Goal: Information Seeking & Learning: Learn about a topic

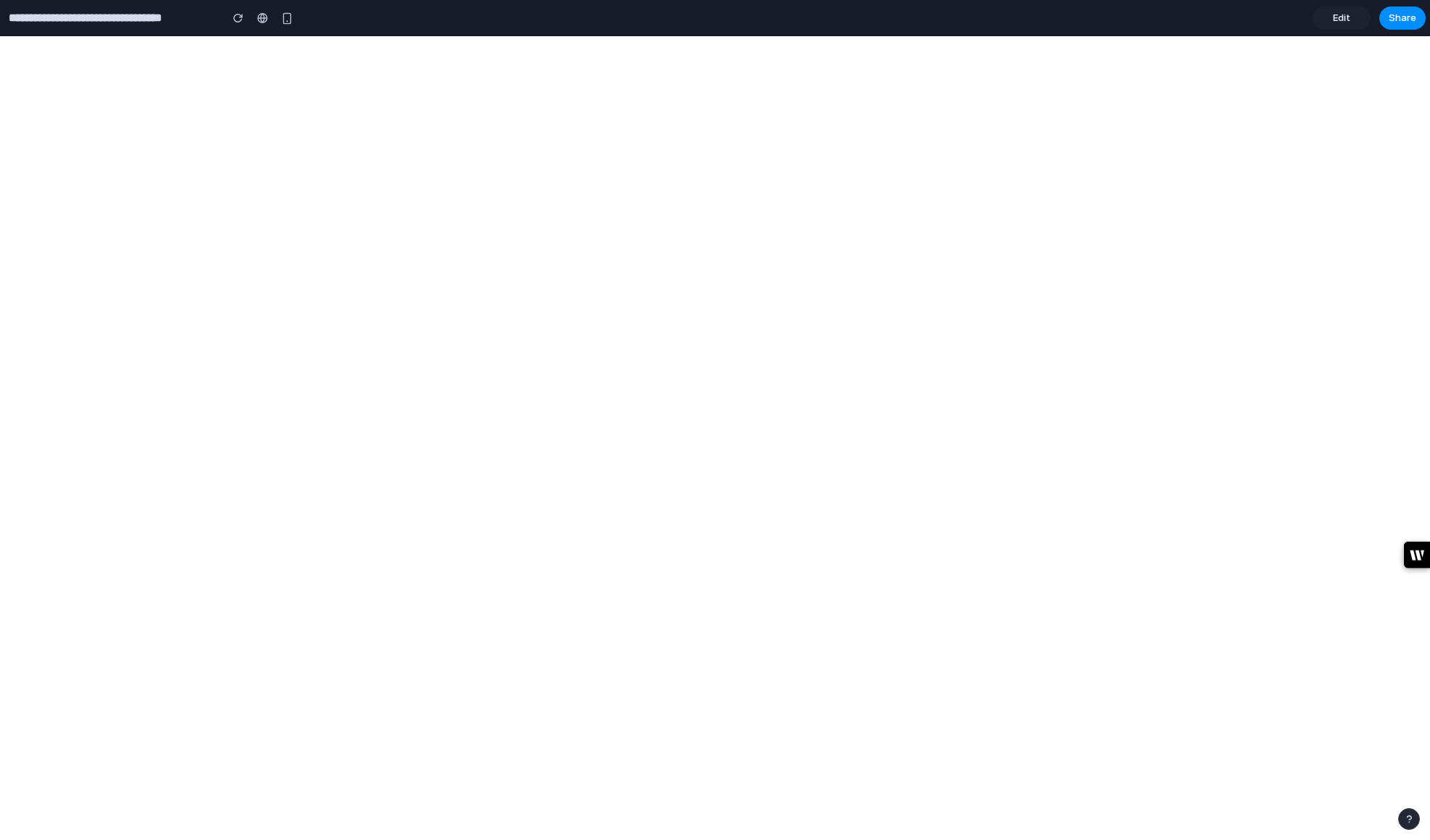
select select "*"
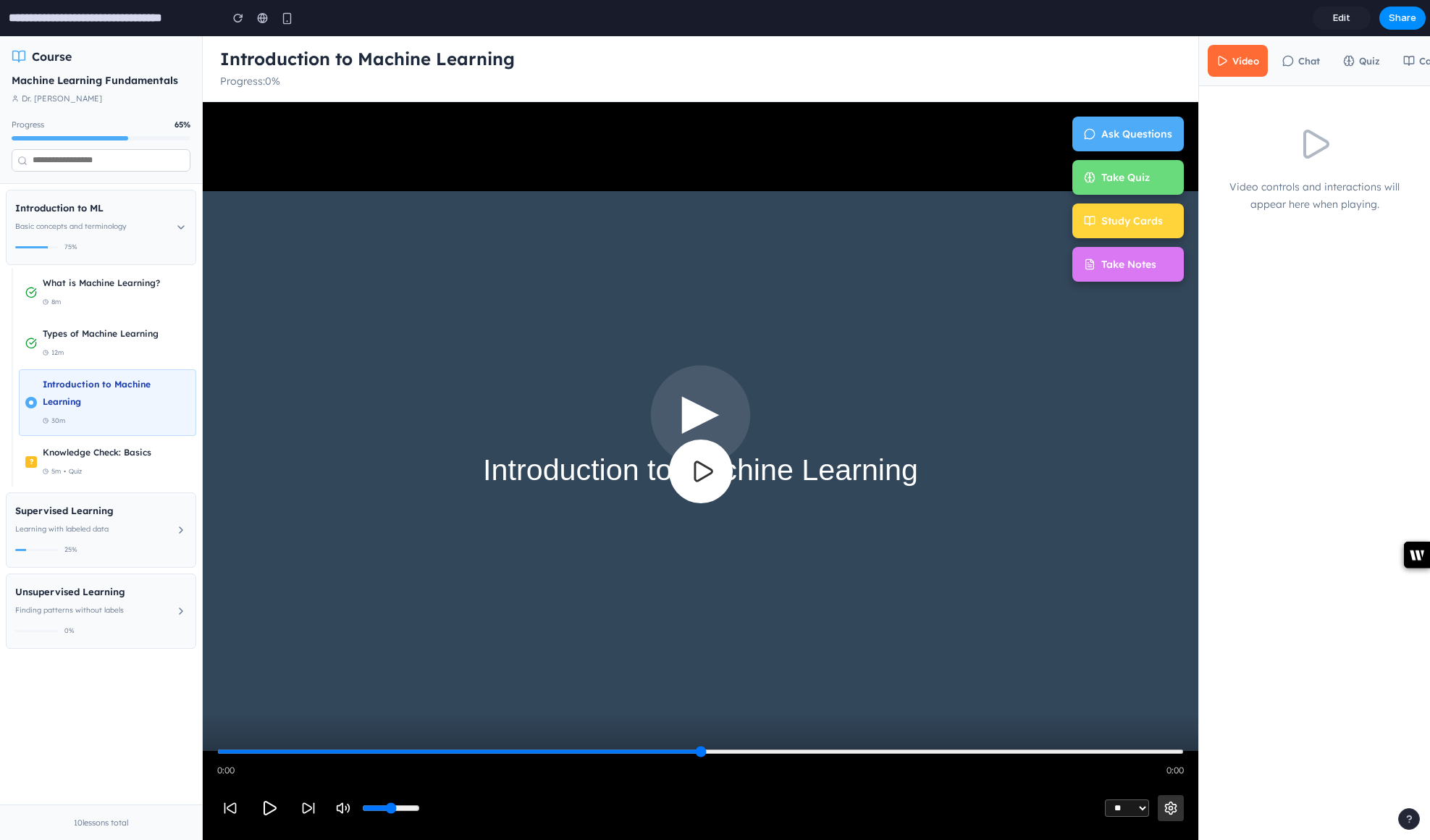
click at [703, 464] on icon at bounding box center [702, 471] width 25 height 25
click at [1134, 128] on span "Ask Questions" at bounding box center [1137, 132] width 71 height 17
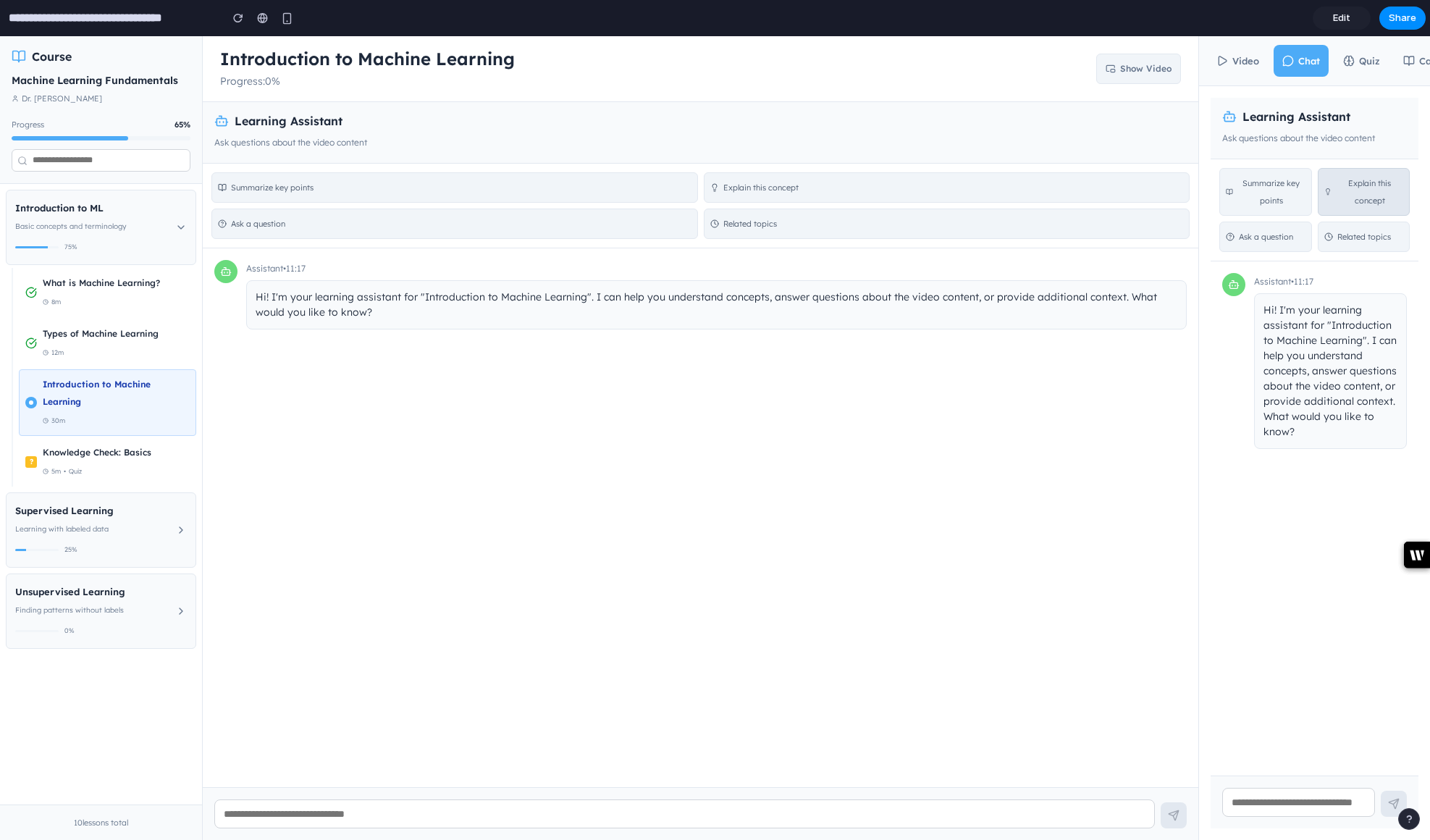
click at [1368, 193] on span "Explain this concept" at bounding box center [1369, 192] width 67 height 35
click at [1266, 198] on span "Summarize key points" at bounding box center [1271, 192] width 68 height 35
type input "**********"
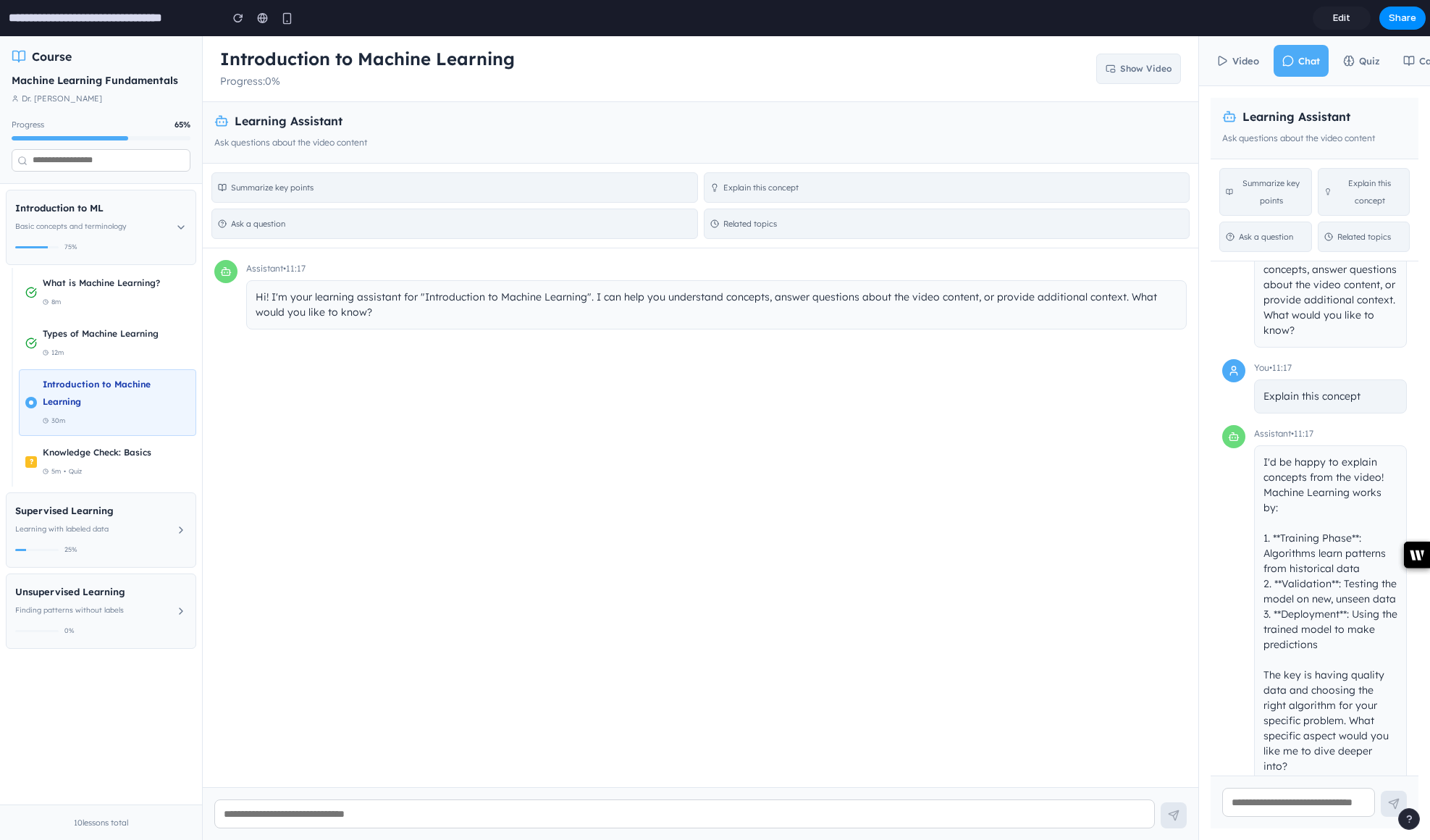
scroll to position [102, 0]
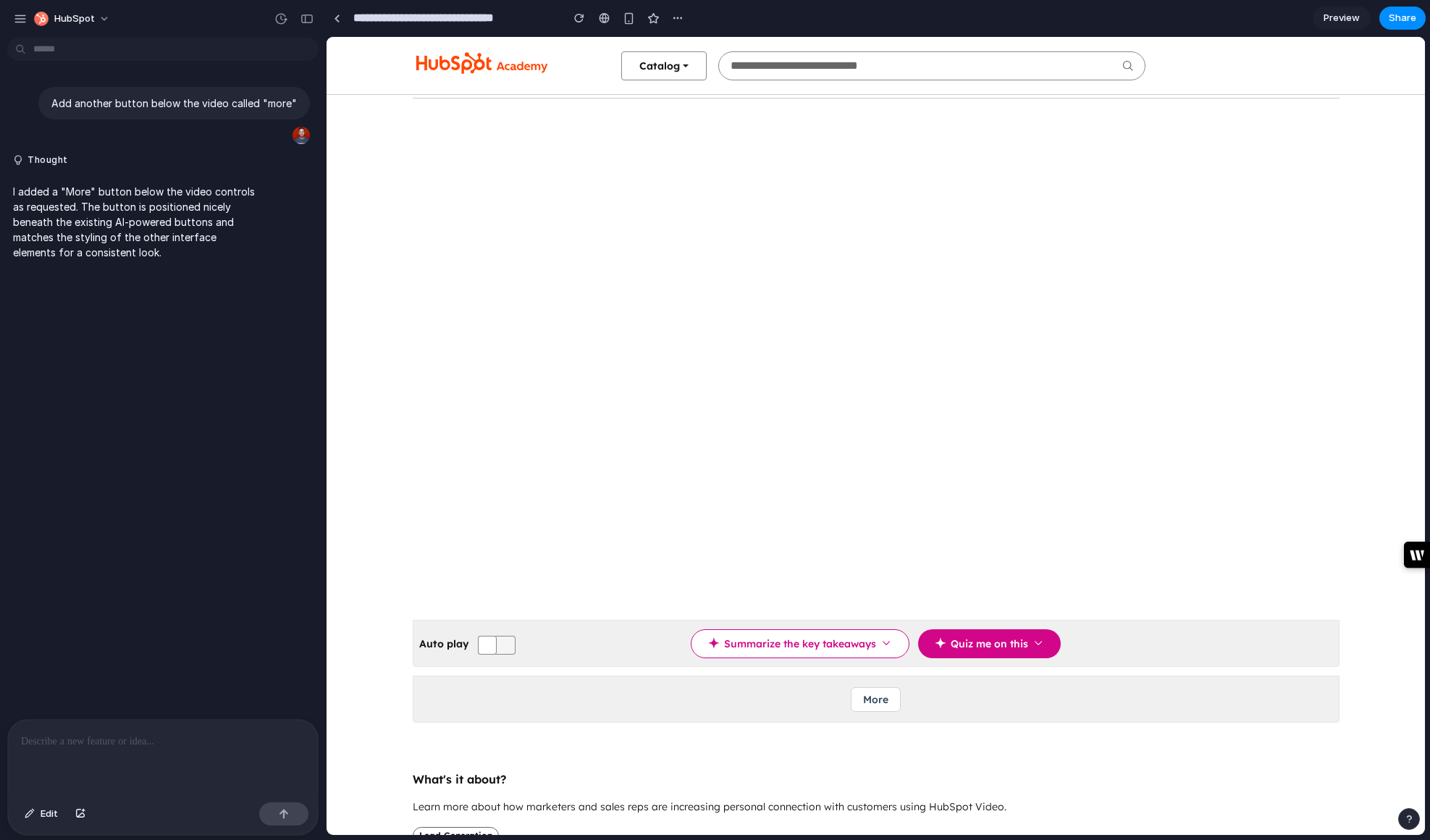
scroll to position [53, 0]
click at [880, 696] on button "More" at bounding box center [875, 698] width 50 height 24
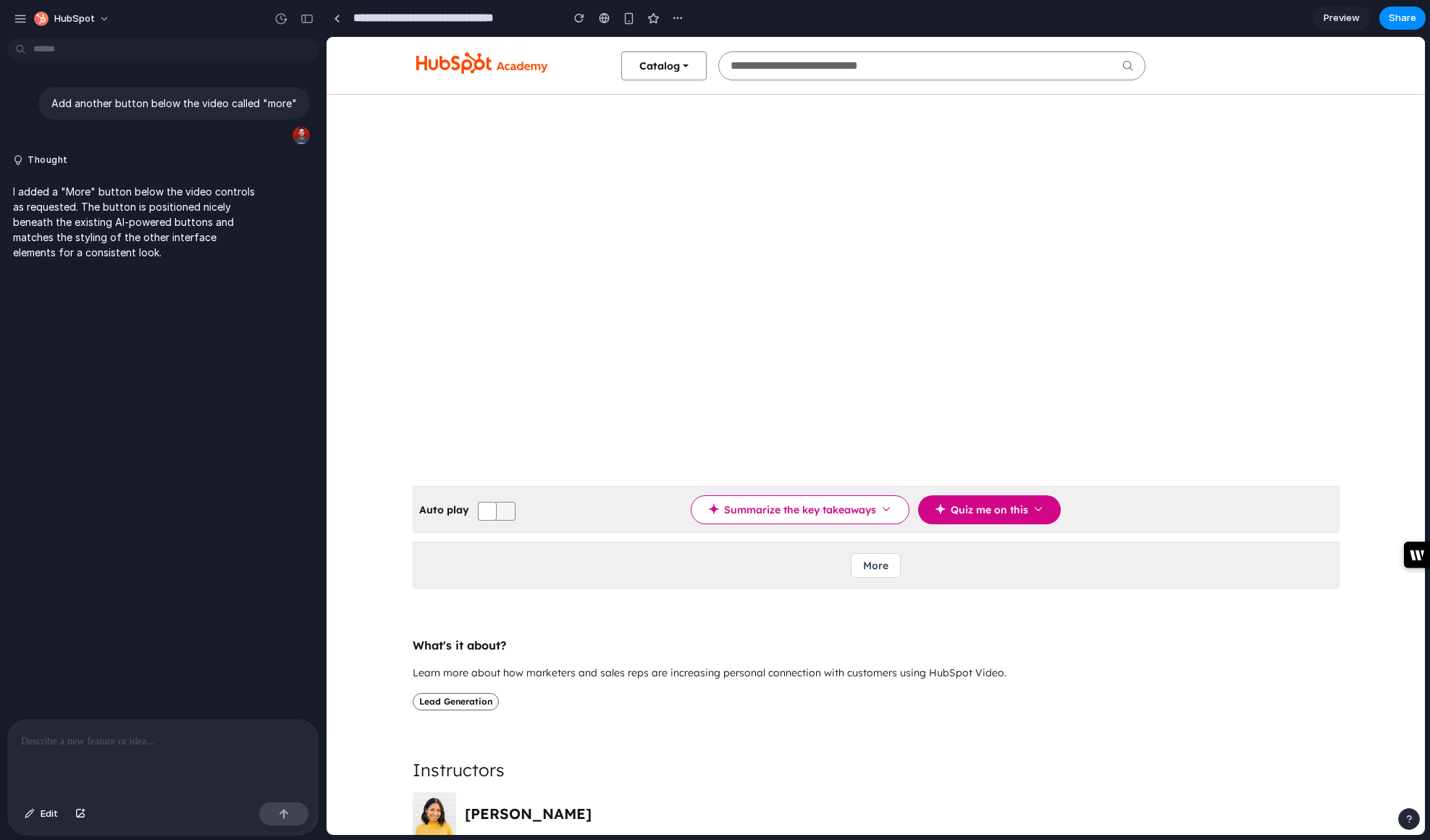
scroll to position [194, 0]
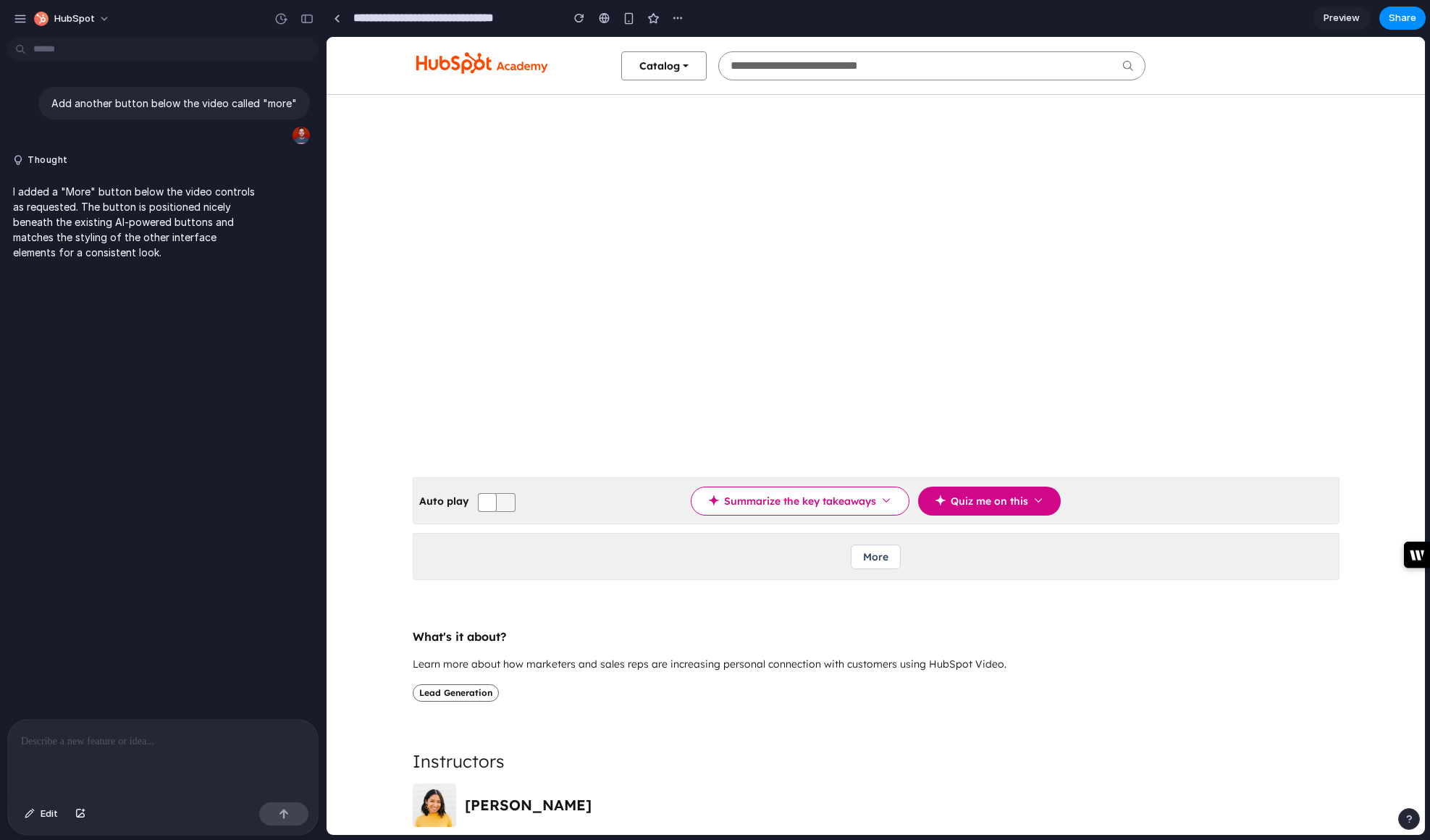
click at [877, 556] on button "More" at bounding box center [875, 556] width 50 height 24
click at [1001, 493] on i18n-string "Quiz me on this" at bounding box center [990, 498] width 78 height 13
click at [882, 500] on icon "button" at bounding box center [886, 498] width 10 height 10
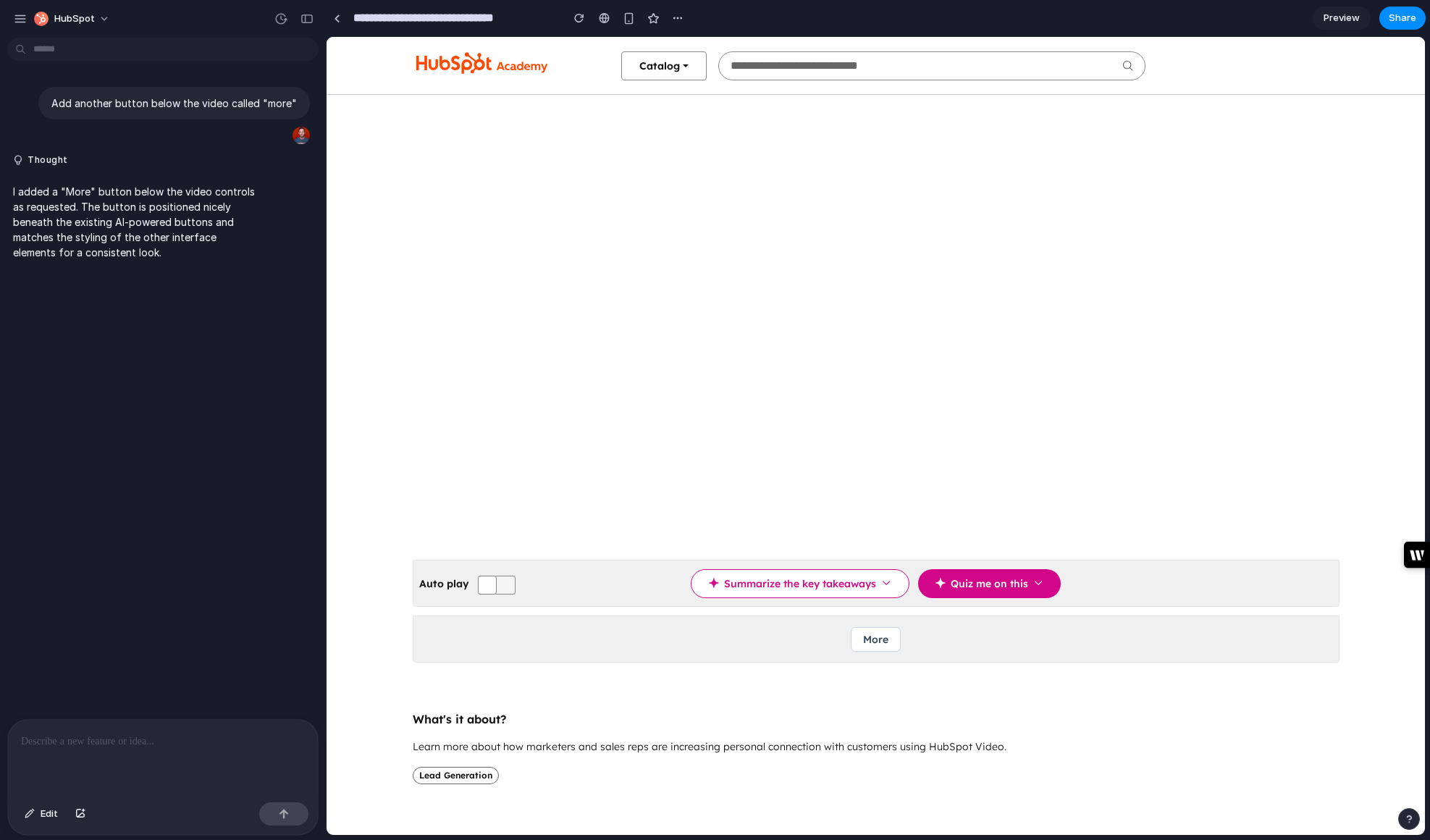
scroll to position [145, 0]
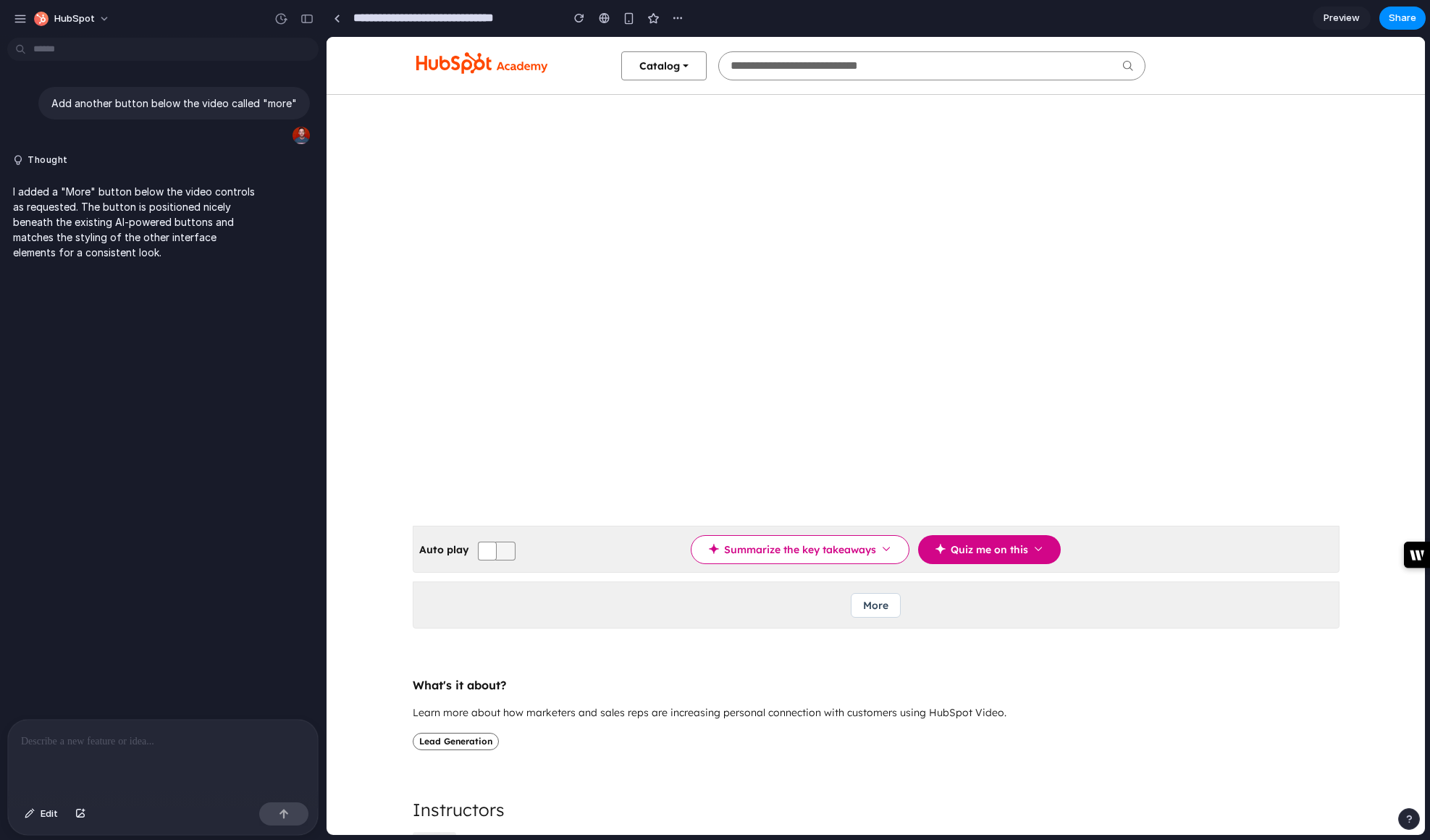
click at [882, 606] on button "More" at bounding box center [875, 605] width 50 height 24
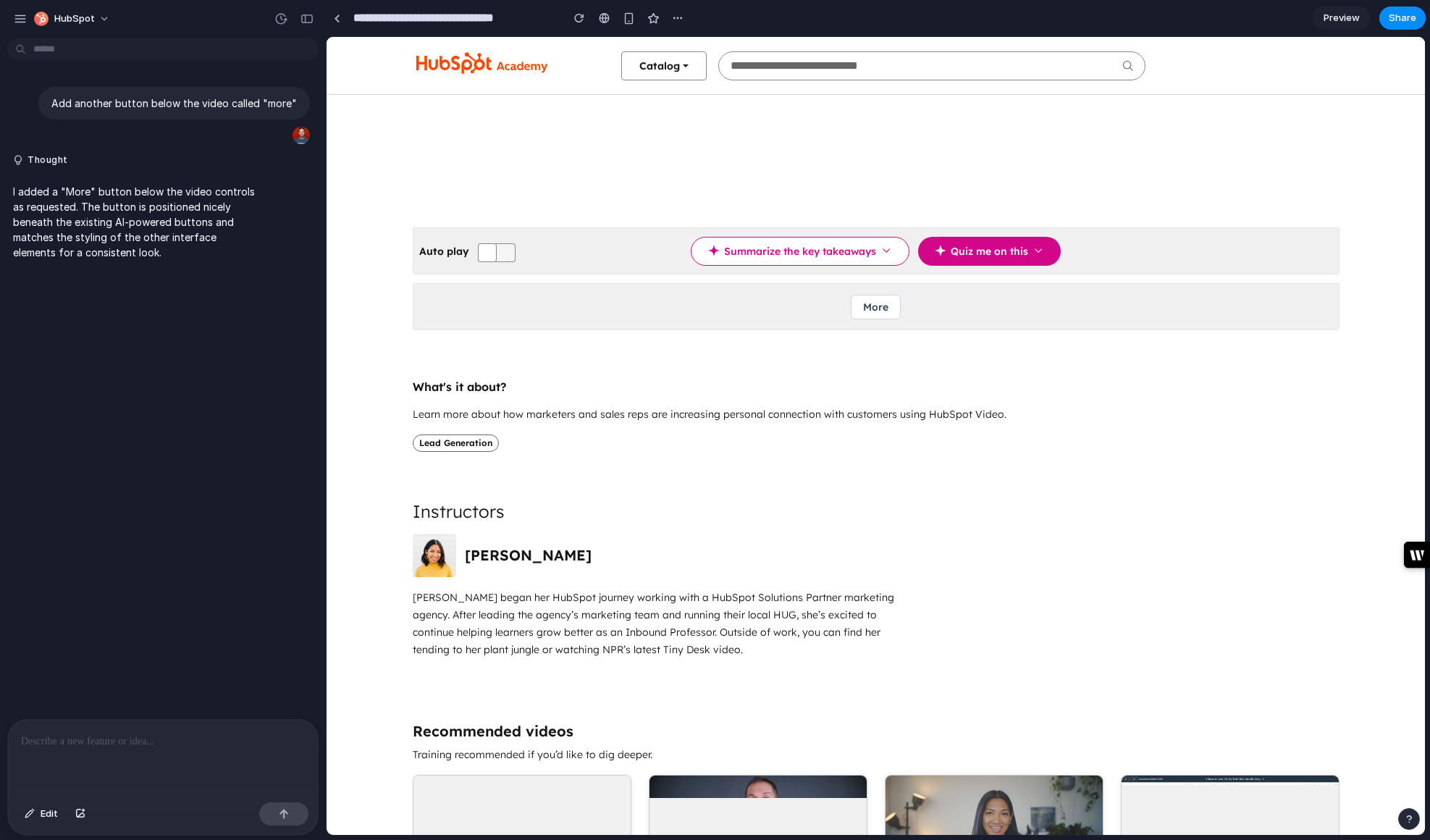
scroll to position [651, 0]
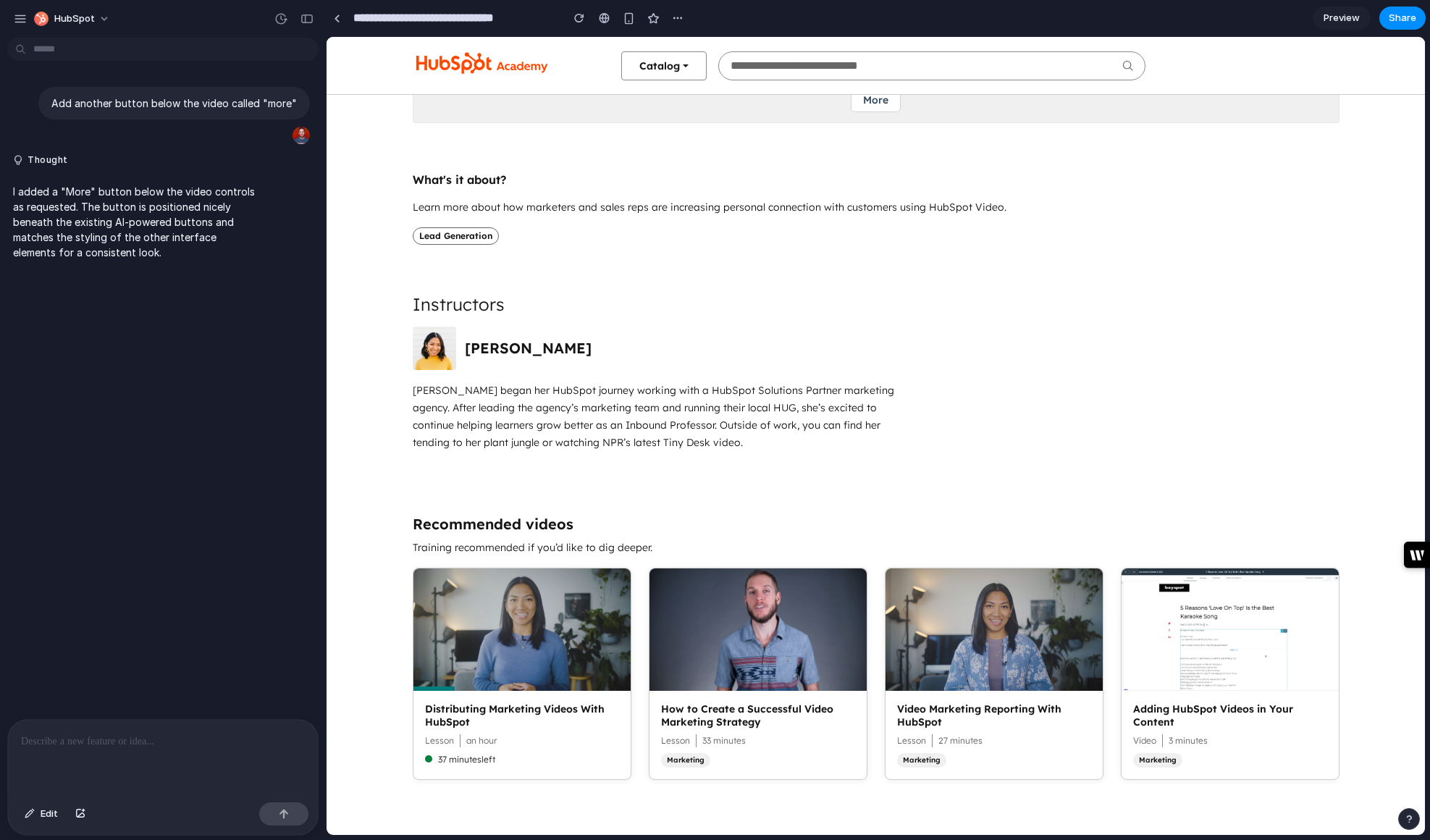
click at [949, 658] on div at bounding box center [993, 629] width 217 height 122
click at [1244, 649] on div at bounding box center [1229, 629] width 217 height 122
drag, startPoint x: 818, startPoint y: 651, endPoint x: 811, endPoint y: 650, distance: 7.1
click at [814, 650] on div at bounding box center [758, 629] width 217 height 122
drag, startPoint x: 551, startPoint y: 662, endPoint x: 709, endPoint y: 610, distance: 166.3
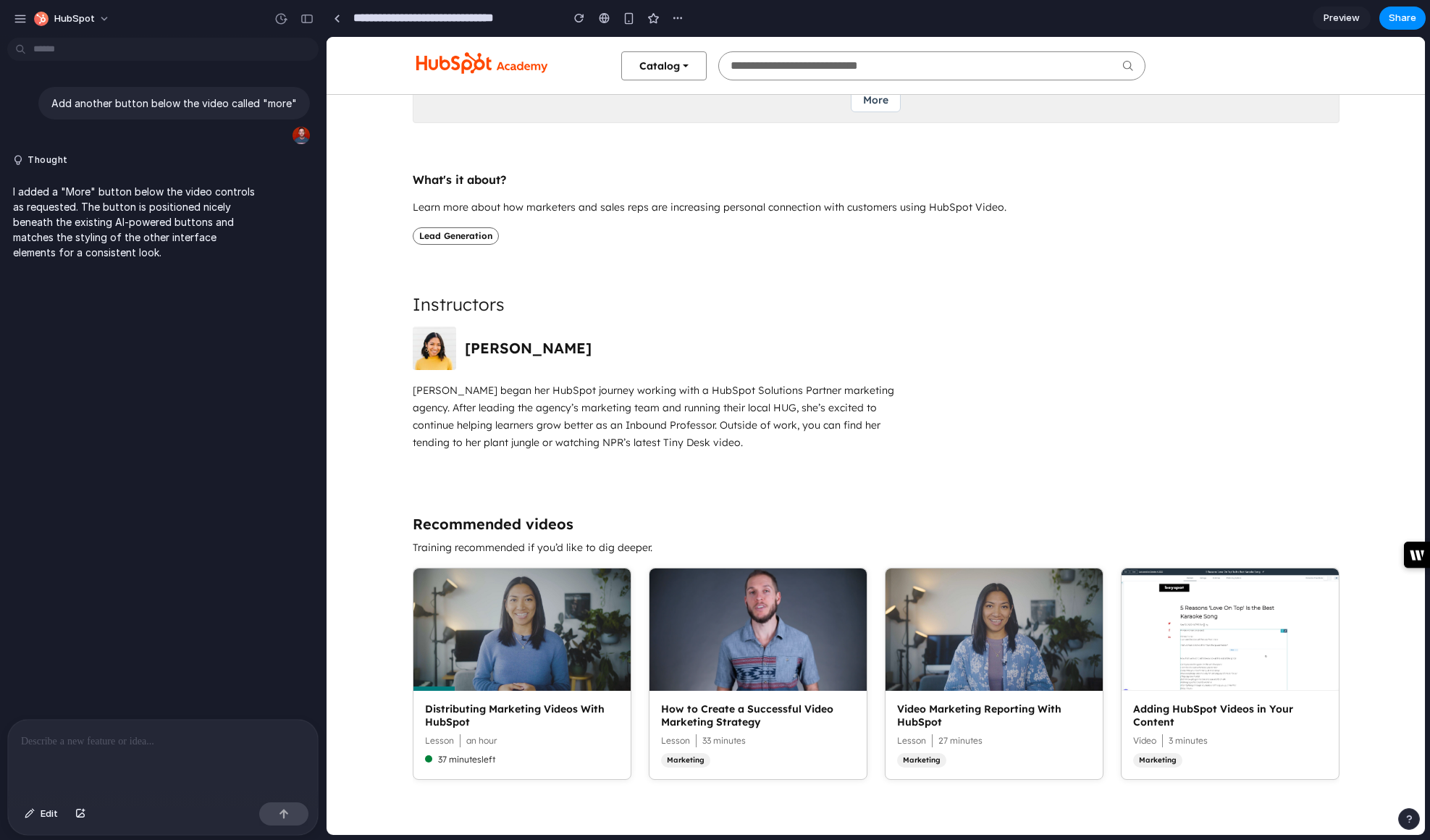
click at [554, 660] on div at bounding box center [522, 629] width 217 height 122
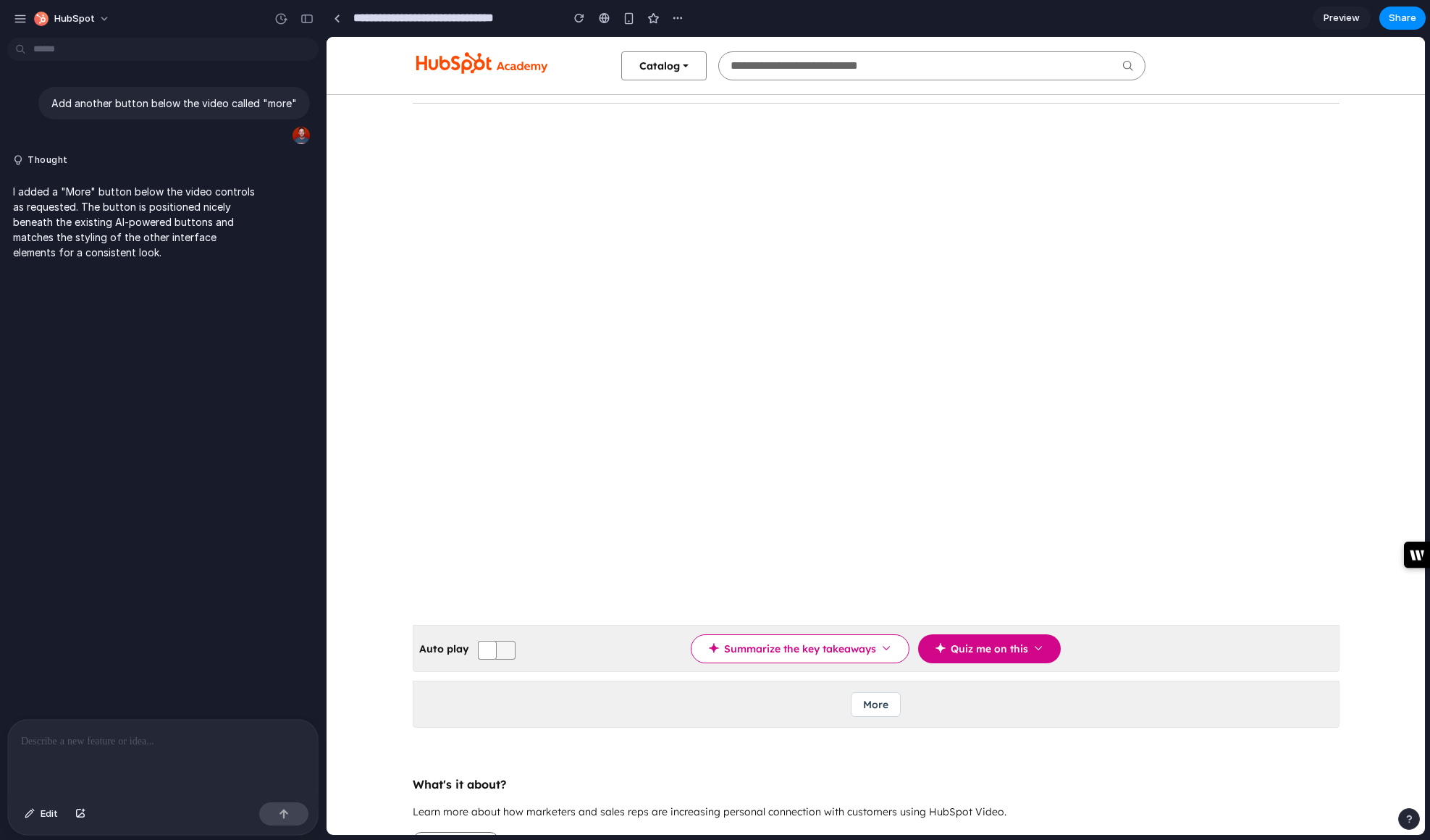
scroll to position [0, 0]
